Goal: Find specific page/section: Find specific page/section

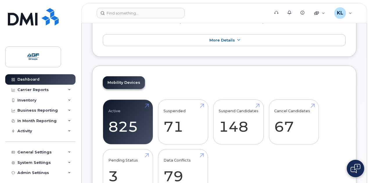
scroll to position [124, 0]
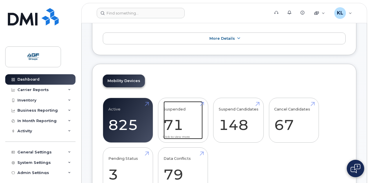
click at [176, 120] on link "Suspended 71" at bounding box center [182, 120] width 39 height 38
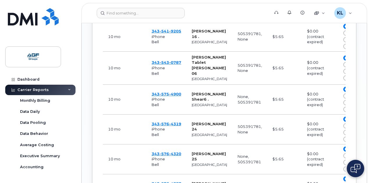
scroll to position [394, 0]
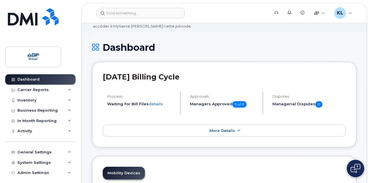
scroll to position [118, 0]
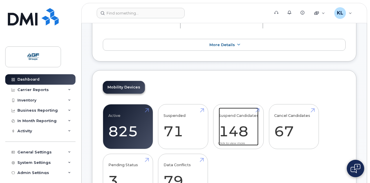
click at [229, 124] on link "Suspend Candidates 148" at bounding box center [239, 127] width 40 height 38
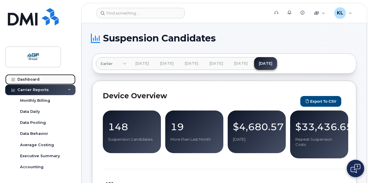
click at [28, 76] on link "Dashboard" at bounding box center [40, 79] width 70 height 10
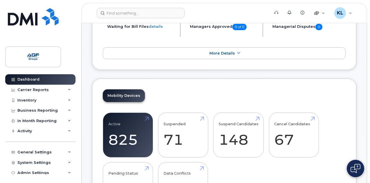
scroll to position [117, 0]
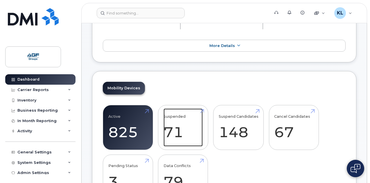
click at [176, 123] on link "Suspended 71" at bounding box center [182, 128] width 39 height 38
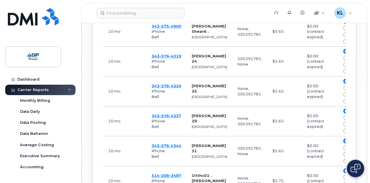
scroll to position [463, 0]
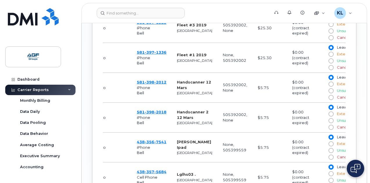
scroll to position [0, 15]
click at [169, 18] on header "Support Alerts Knowledge Base Quicklinks Suspend / Cancel Device Change SIM Car…" at bounding box center [224, 13] width 286 height 20
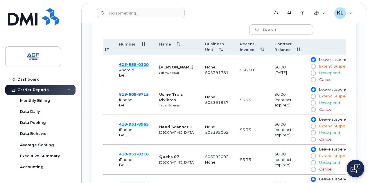
scroll to position [302, 0]
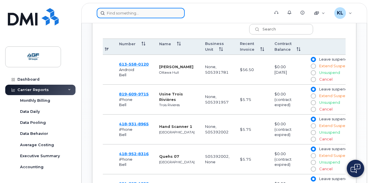
click at [152, 11] on input at bounding box center [141, 13] width 88 height 10
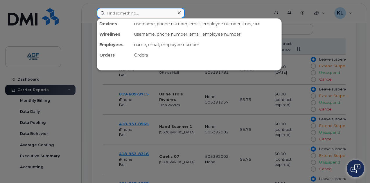
click at [152, 11] on input at bounding box center [141, 13] width 88 height 10
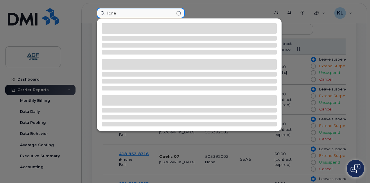
type input "ligne"
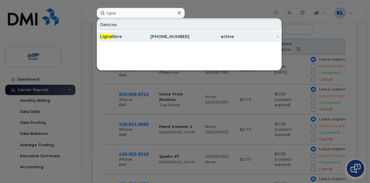
click at [161, 37] on div "514-772-0118" at bounding box center [167, 37] width 45 height 6
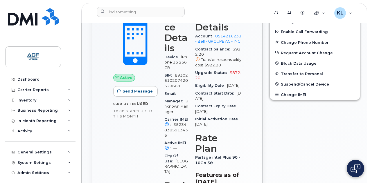
scroll to position [227, 0]
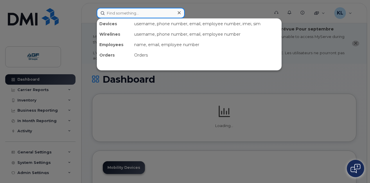
click at [143, 15] on input at bounding box center [141, 13] width 88 height 10
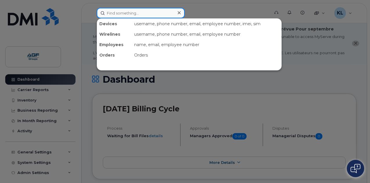
click at [143, 14] on input at bounding box center [141, 13] width 88 height 10
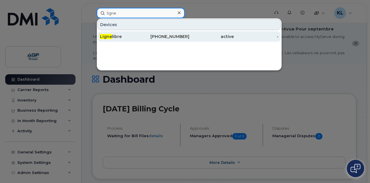
type input "ligne"
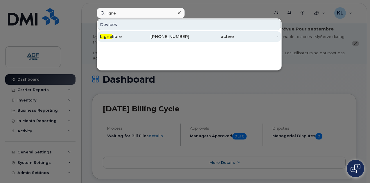
click at [138, 38] on div "Ligne libre" at bounding box center [122, 37] width 45 height 6
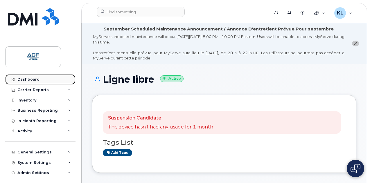
click at [38, 76] on link "Dashboard" at bounding box center [40, 79] width 70 height 10
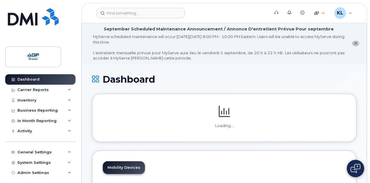
scroll to position [105, 0]
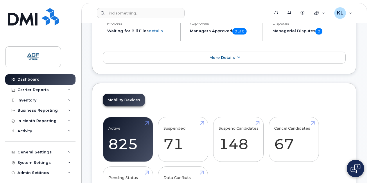
click at [260, 87] on div "Mobility Devices Active 825 Suspended 71 Suspend Candidates 148 Cancel Candidat…" at bounding box center [224, 155] width 264 height 144
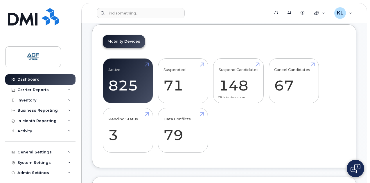
scroll to position [165, 0]
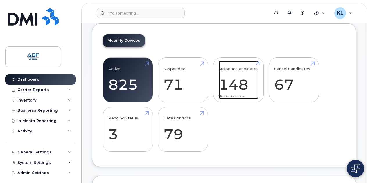
click at [230, 88] on link "Suspend Candidates 148" at bounding box center [239, 80] width 40 height 38
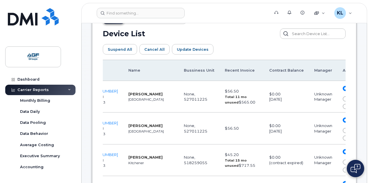
scroll to position [332, 0]
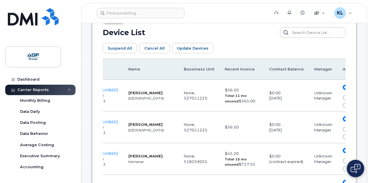
click at [162, 19] on header "Support Alerts Knowledge Base Quicklinks Suspend / Cancel Device Change SIM Car…" at bounding box center [224, 13] width 286 height 20
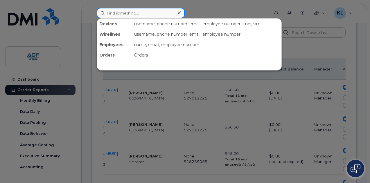
click at [165, 15] on input at bounding box center [141, 13] width 88 height 10
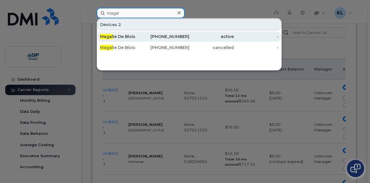
type input "magal"
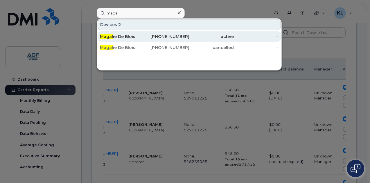
click at [132, 38] on div "Magal ie De Blois" at bounding box center [122, 37] width 45 height 6
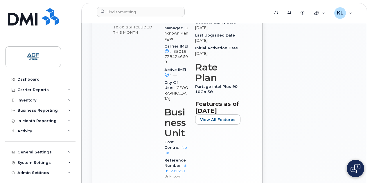
scroll to position [300, 0]
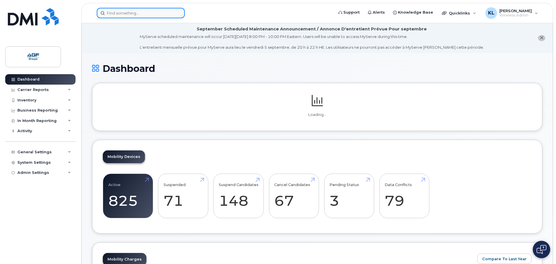
click at [124, 9] on input at bounding box center [141, 13] width 88 height 10
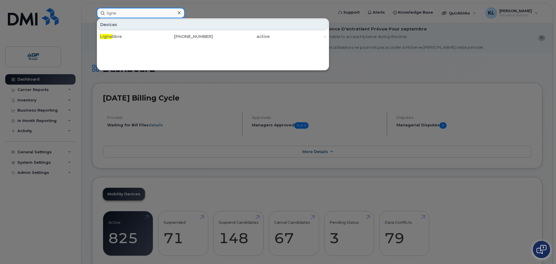
type input "ligne"
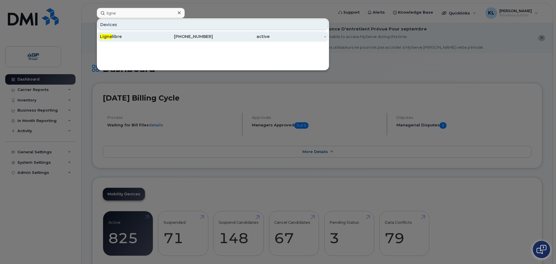
click at [149, 35] on div "Ligne libre" at bounding box center [128, 37] width 57 height 6
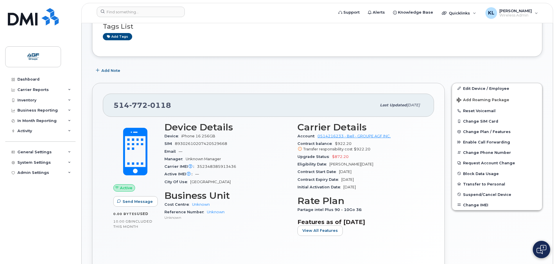
scroll to position [116, 0]
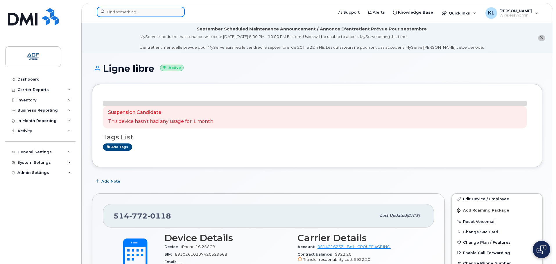
click at [147, 11] on input at bounding box center [141, 12] width 88 height 10
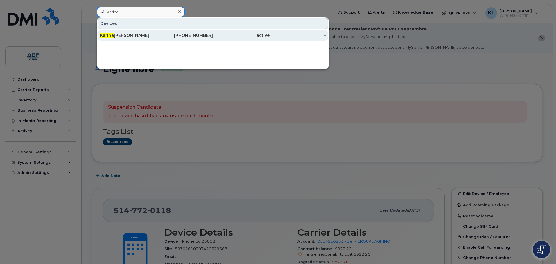
type input "karine"
click at [164, 35] on div "438-543-0566" at bounding box center [184, 36] width 57 height 6
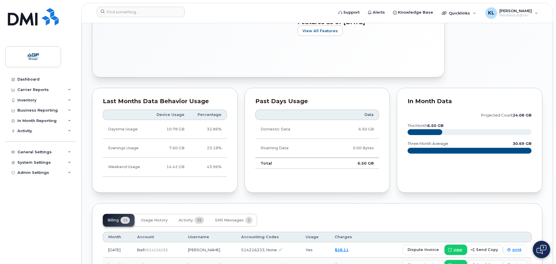
scroll to position [290, 0]
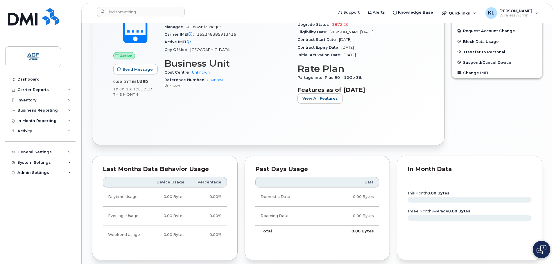
scroll to position [228, 0]
